Goal: Information Seeking & Learning: Learn about a topic

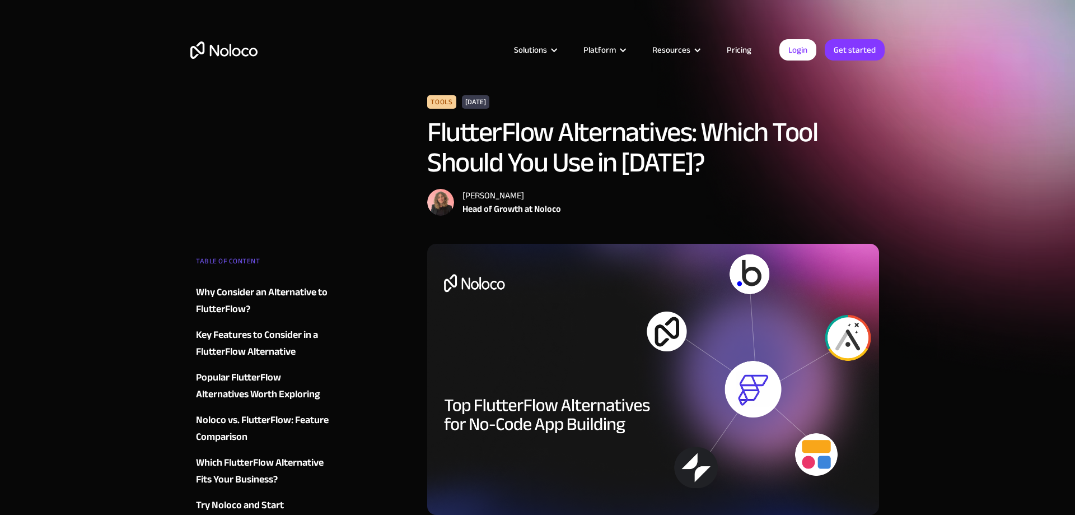
click at [731, 47] on link "Pricing" at bounding box center [739, 50] width 53 height 15
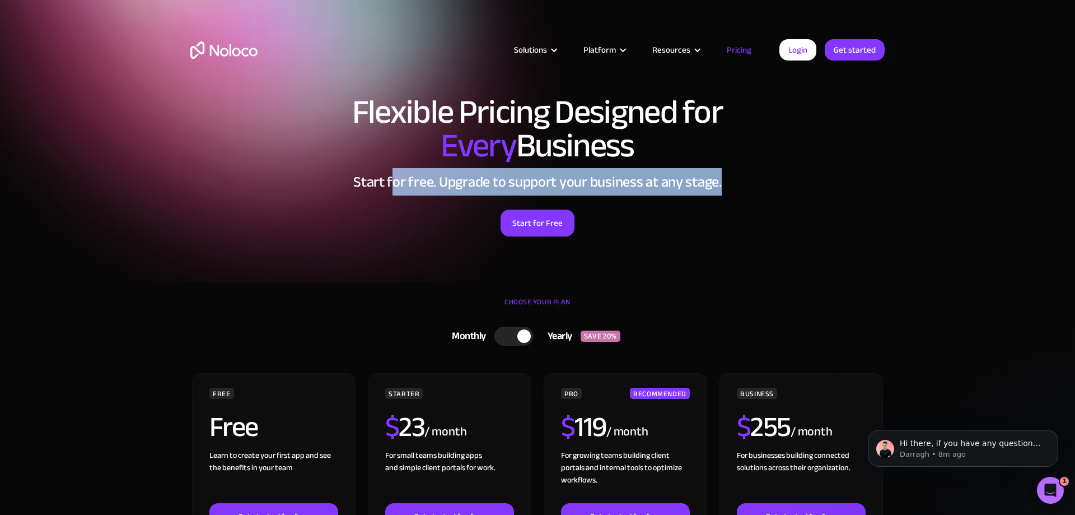
drag, startPoint x: 396, startPoint y: 176, endPoint x: 835, endPoint y: 180, distance: 439.2
click at [833, 180] on h2 "Start for free. Upgrade to support your business at any stage." at bounding box center [537, 182] width 695 height 17
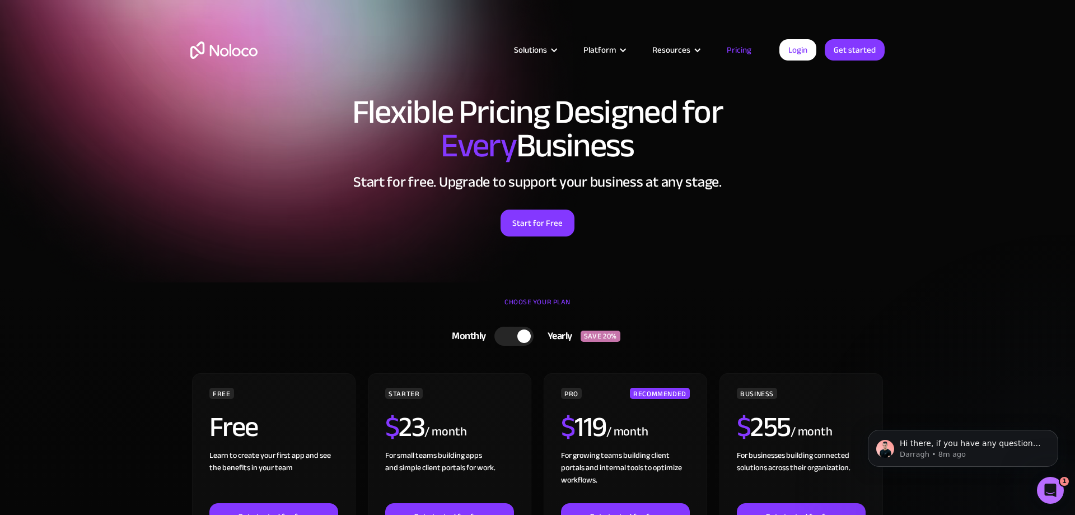
click at [841, 182] on h2 "Start for free. Upgrade to support your business at any stage." at bounding box center [537, 182] width 695 height 17
click at [845, 192] on div "Flexible Pricing Designed for Every Business Start for free. Upgrade to support…" at bounding box center [537, 177] width 717 height 186
click at [234, 45] on img "home" at bounding box center [223, 49] width 67 height 17
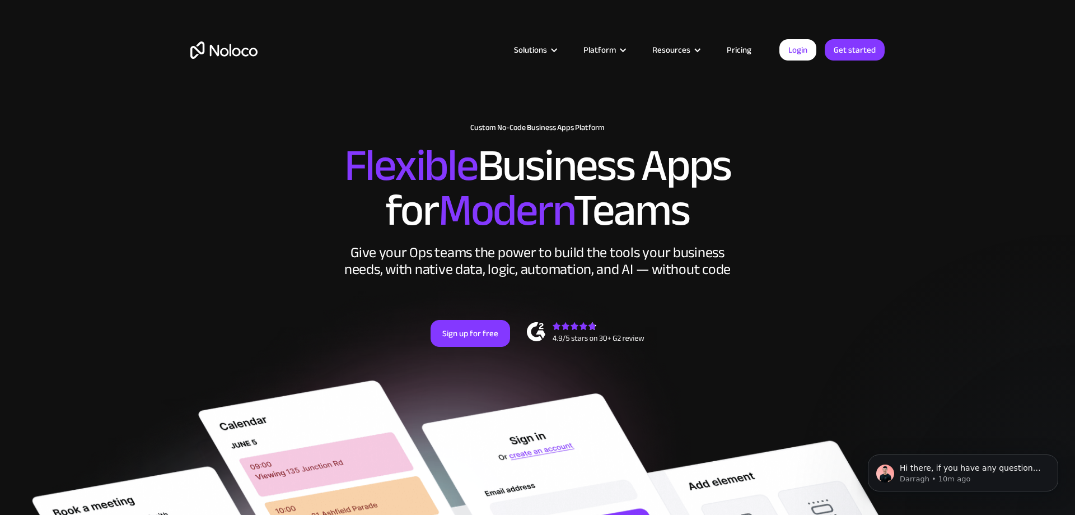
click at [915, 221] on section "New: Connect Noloco to Stripe Custom No-Code Business Apps Platform Flexible Bu…" at bounding box center [537, 495] width 1075 height 990
click at [889, 171] on div "New: Connect Noloco to Stripe Custom No-Code Business Apps Platform Flexible Bu…" at bounding box center [537, 246] width 717 height 268
